Goal: Find specific page/section: Find specific page/section

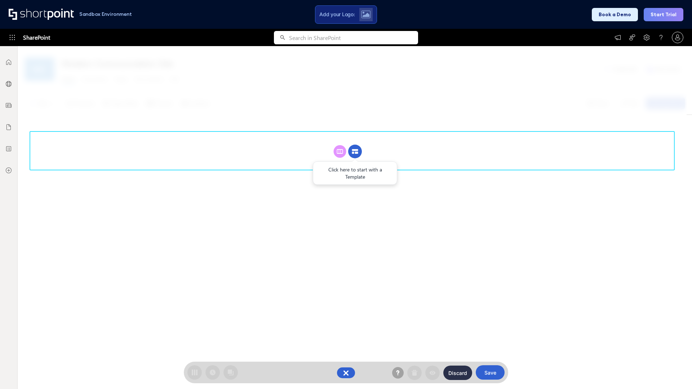
click at [355, 151] on circle at bounding box center [355, 152] width 14 height 14
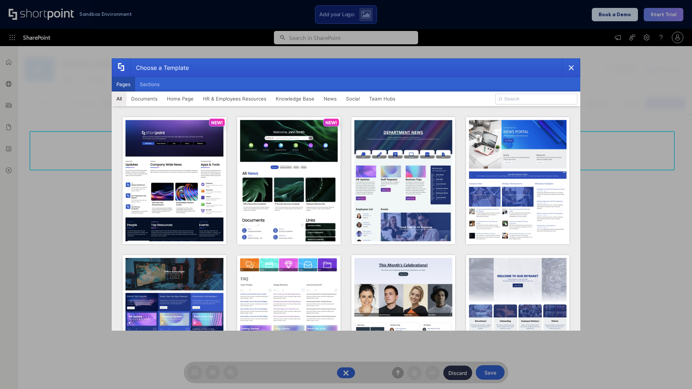
click at [123, 84] on button "Pages" at bounding box center [123, 84] width 23 height 14
type input "HR 5"
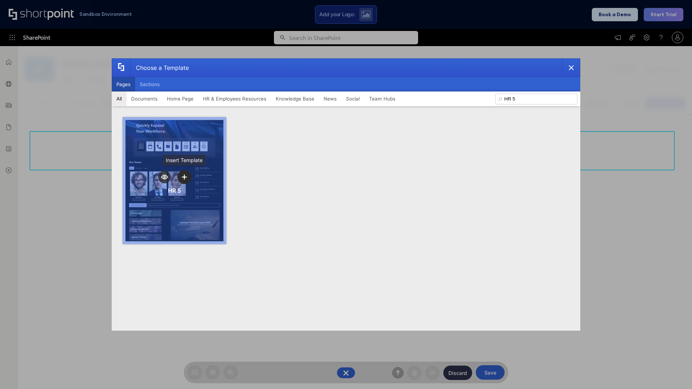
click at [184, 177] on icon "template selector" at bounding box center [184, 176] width 5 height 5
